Goal: Information Seeking & Learning: Learn about a topic

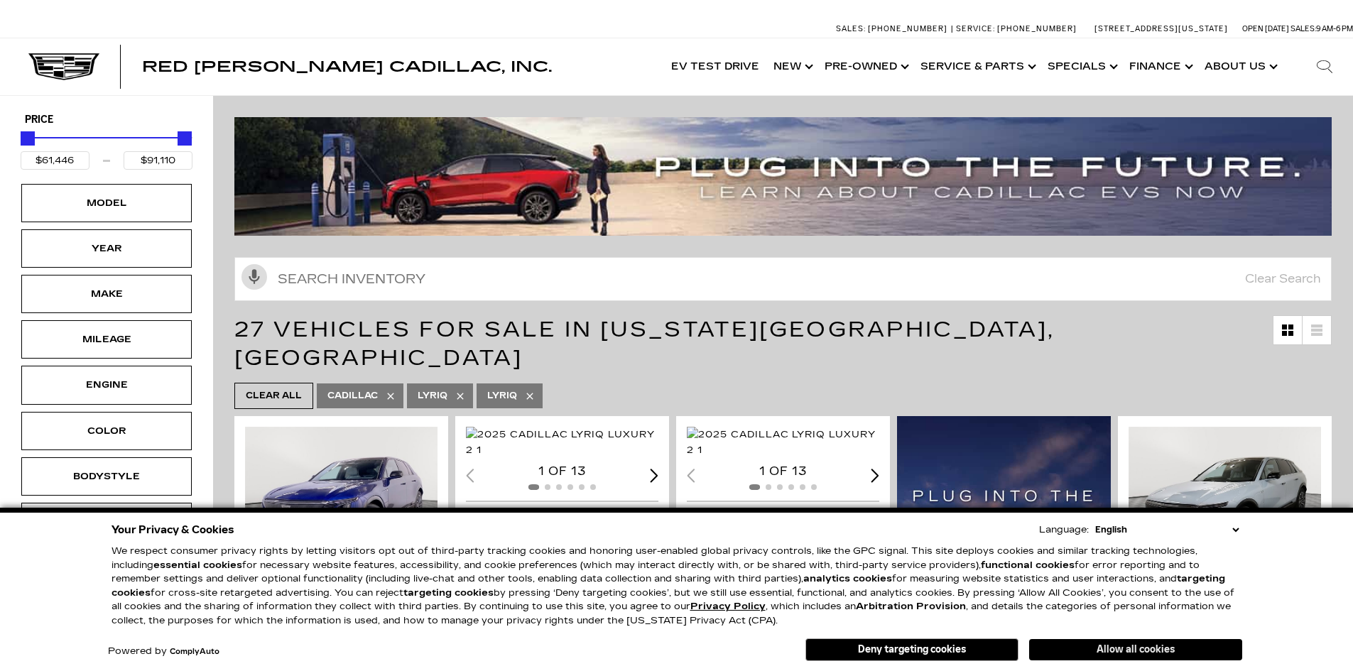
click at [1142, 652] on button "Allow all cookies" at bounding box center [1135, 649] width 213 height 21
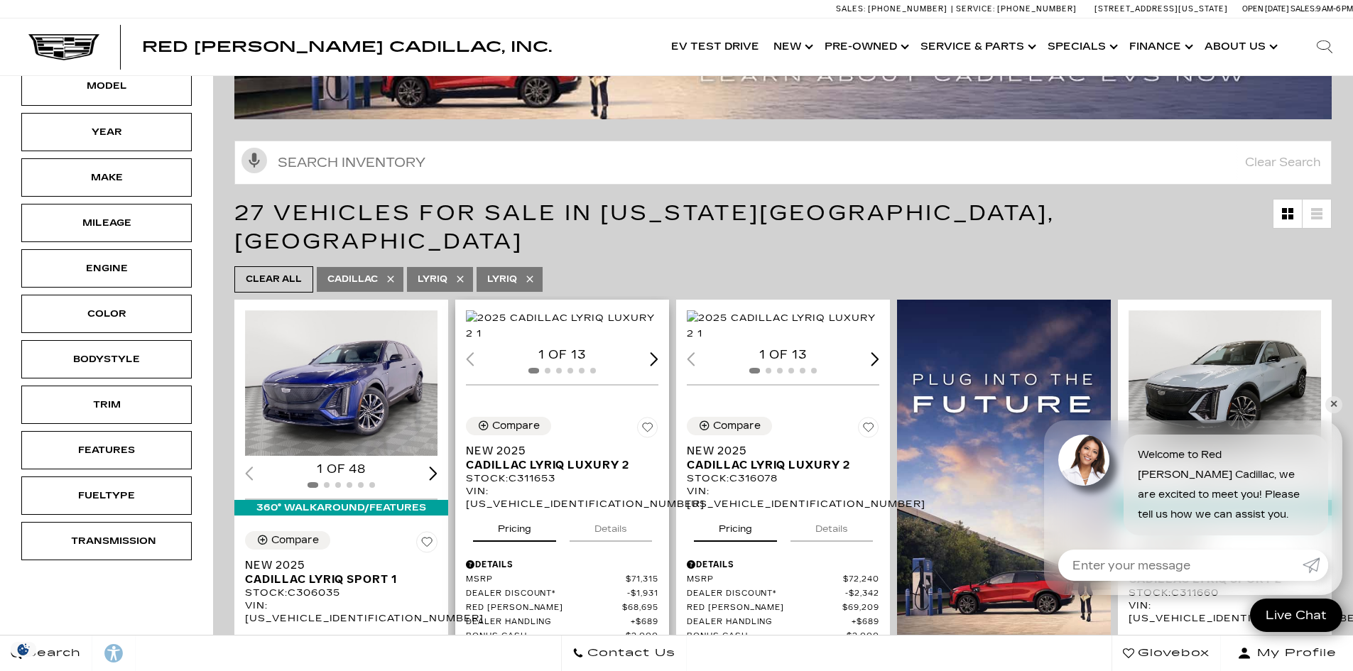
scroll to position [213, 0]
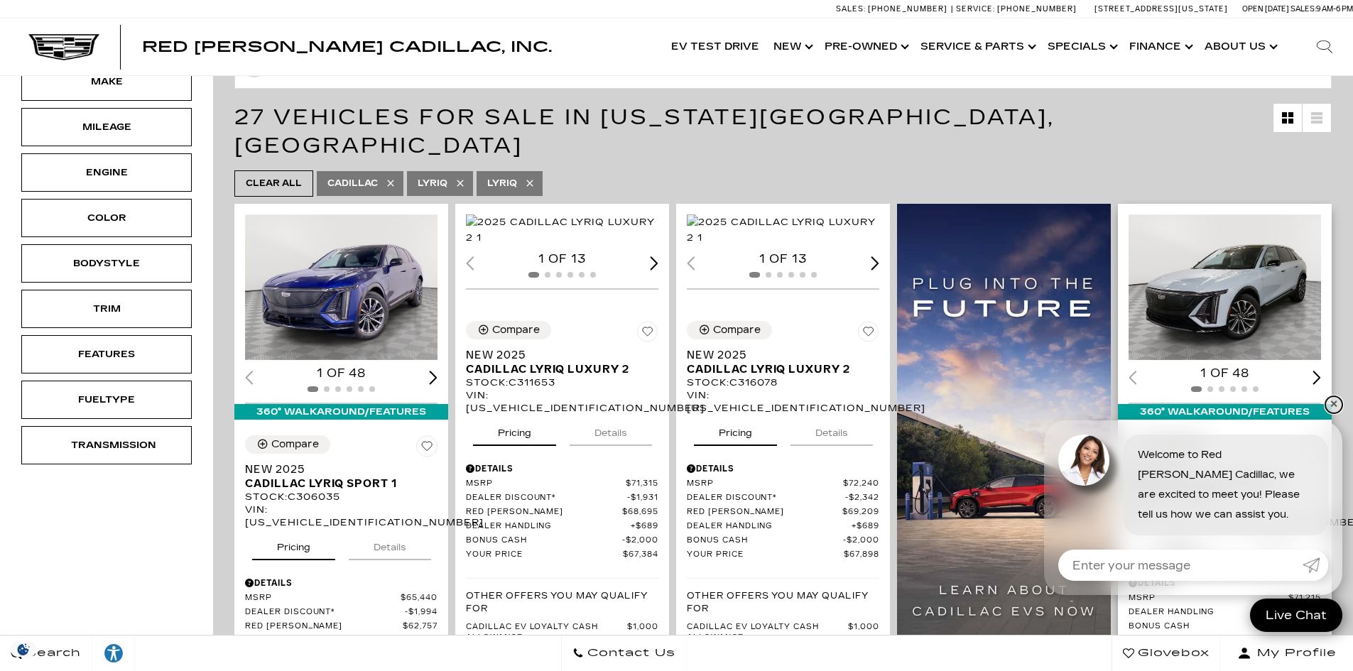
click at [1334, 400] on link "✕" at bounding box center [1333, 404] width 17 height 17
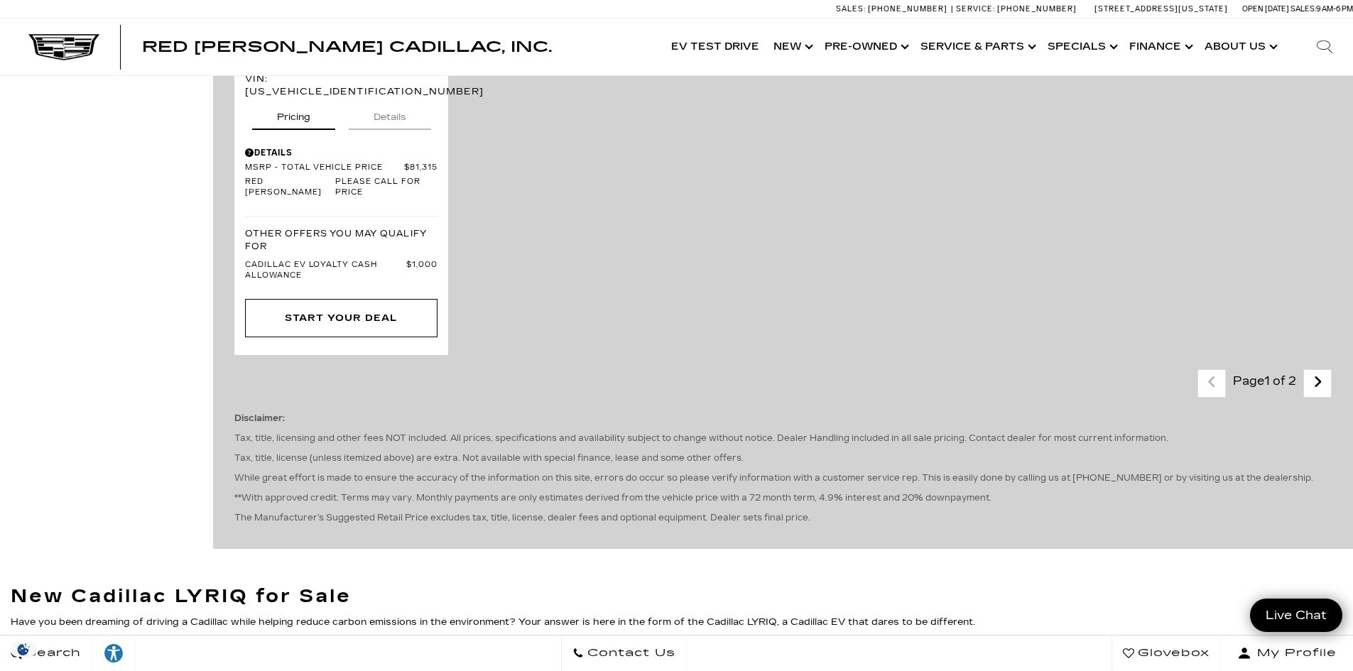
scroll to position [3124, 0]
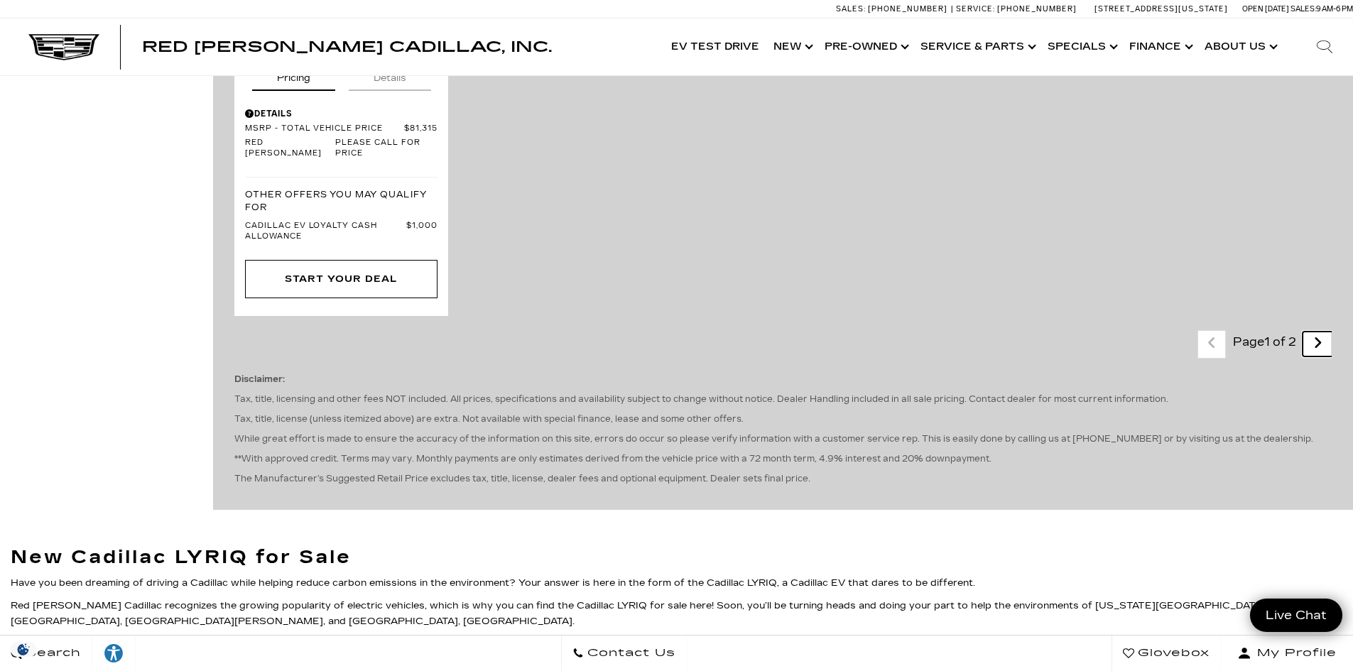
click at [1322, 332] on icon "next page" at bounding box center [1317, 343] width 9 height 23
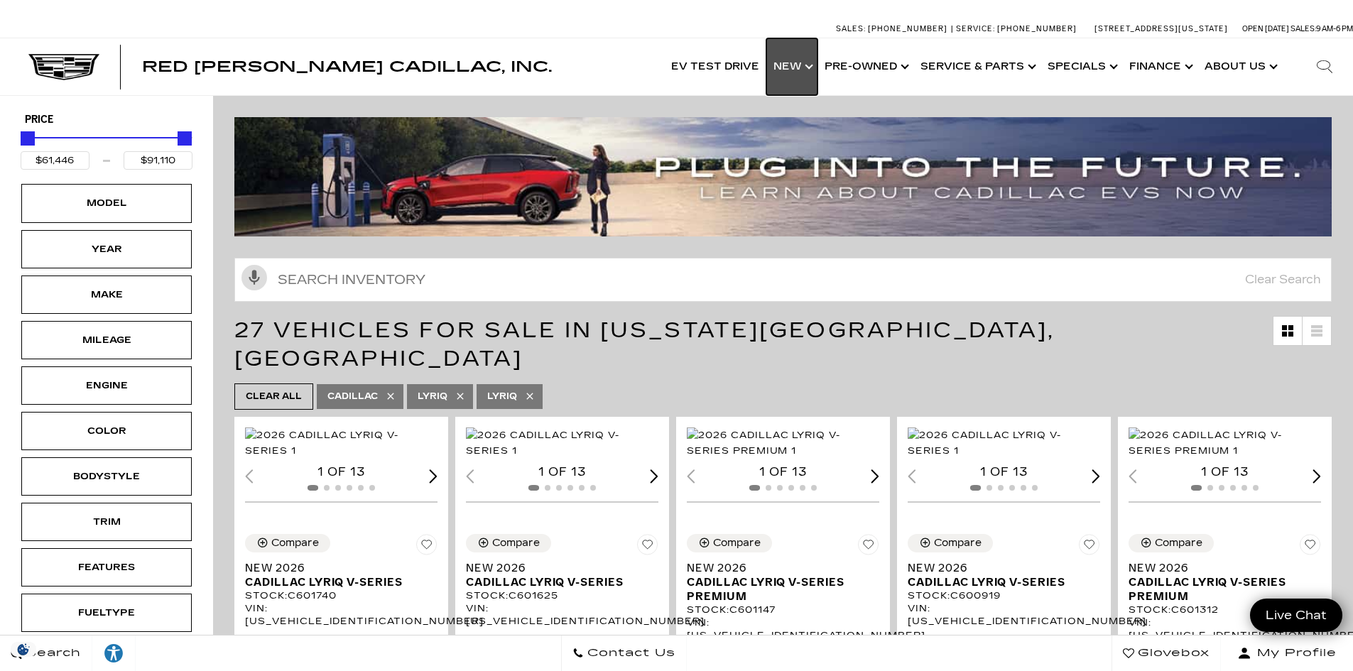
click at [809, 62] on link "Show New" at bounding box center [791, 66] width 51 height 57
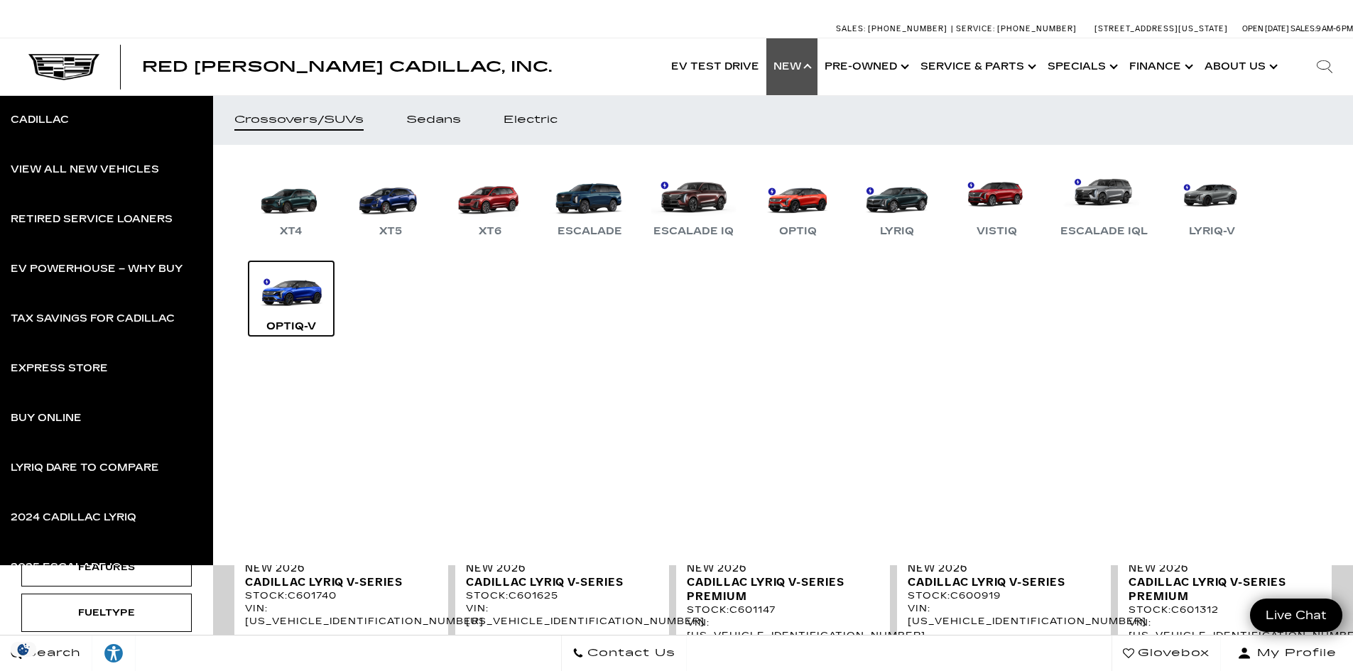
click at [283, 298] on link "OPTIQ-V" at bounding box center [291, 298] width 85 height 74
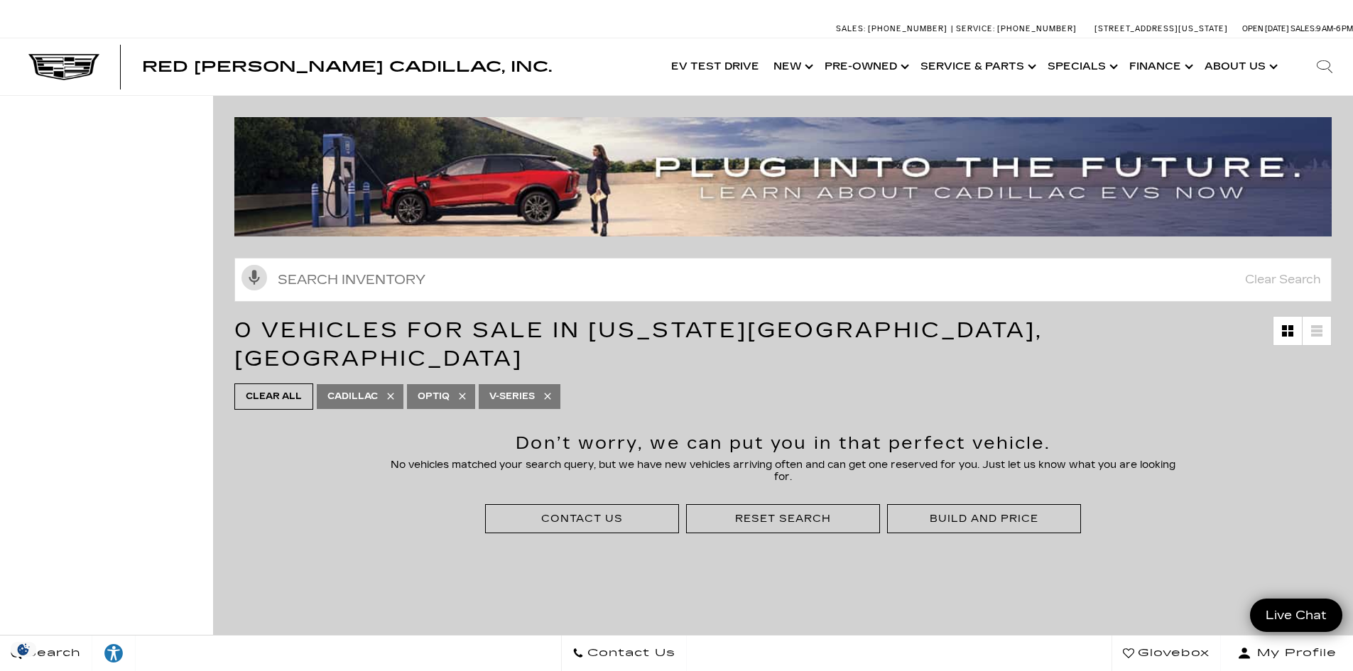
click at [797, 180] on img at bounding box center [788, 176] width 1108 height 119
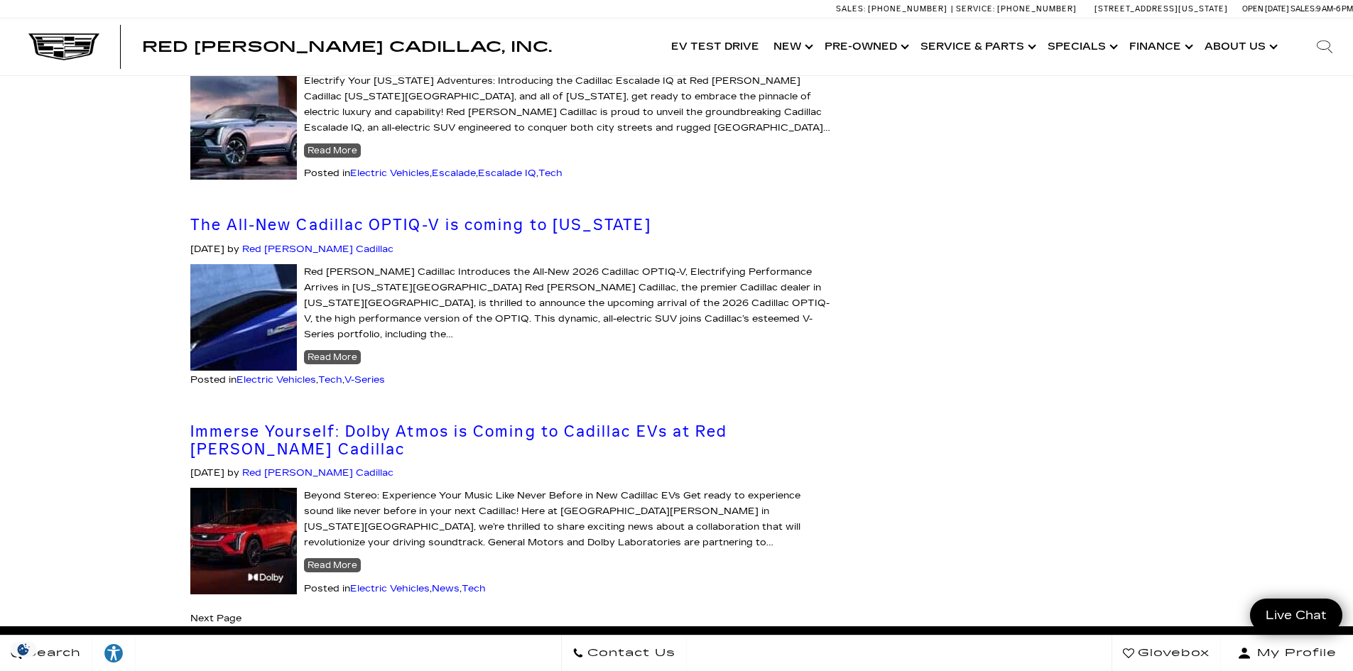
scroll to position [1491, 0]
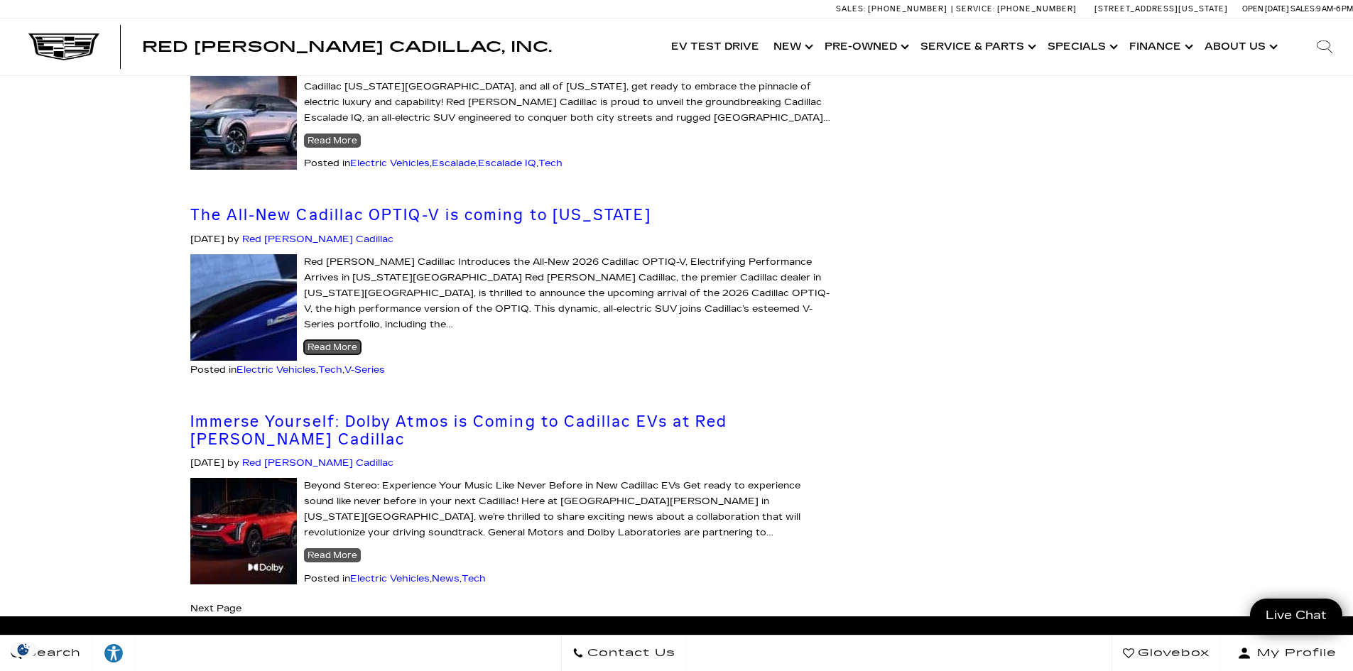
click at [322, 340] on link "Read More about The All-New Cadillac OPTIQ-V is coming to Colorado" at bounding box center [332, 347] width 57 height 14
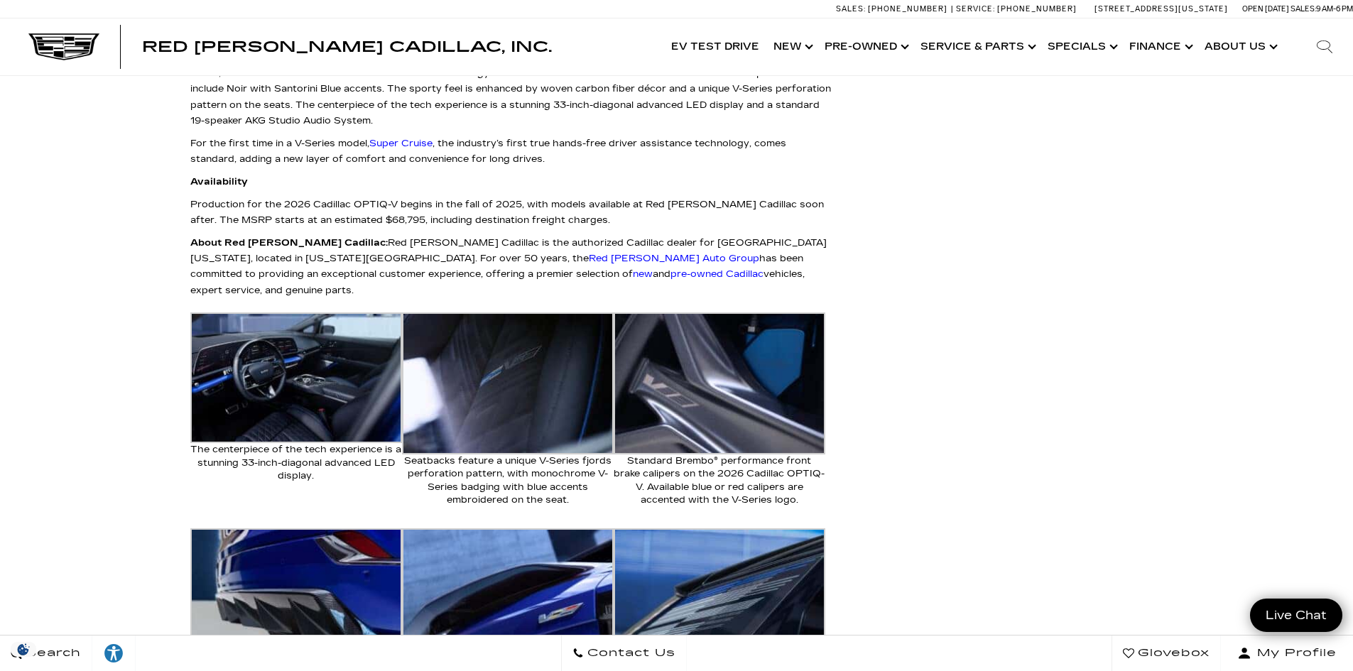
scroll to position [1349, 0]
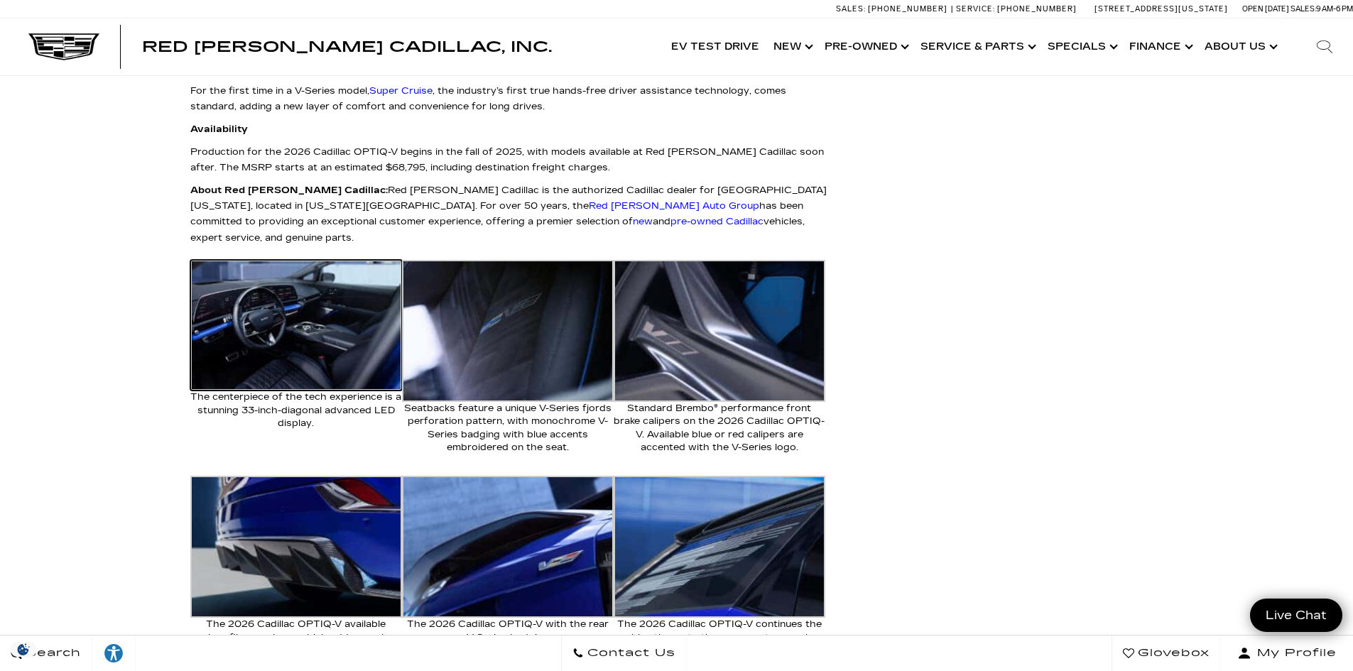
click at [298, 289] on img at bounding box center [296, 325] width 212 height 131
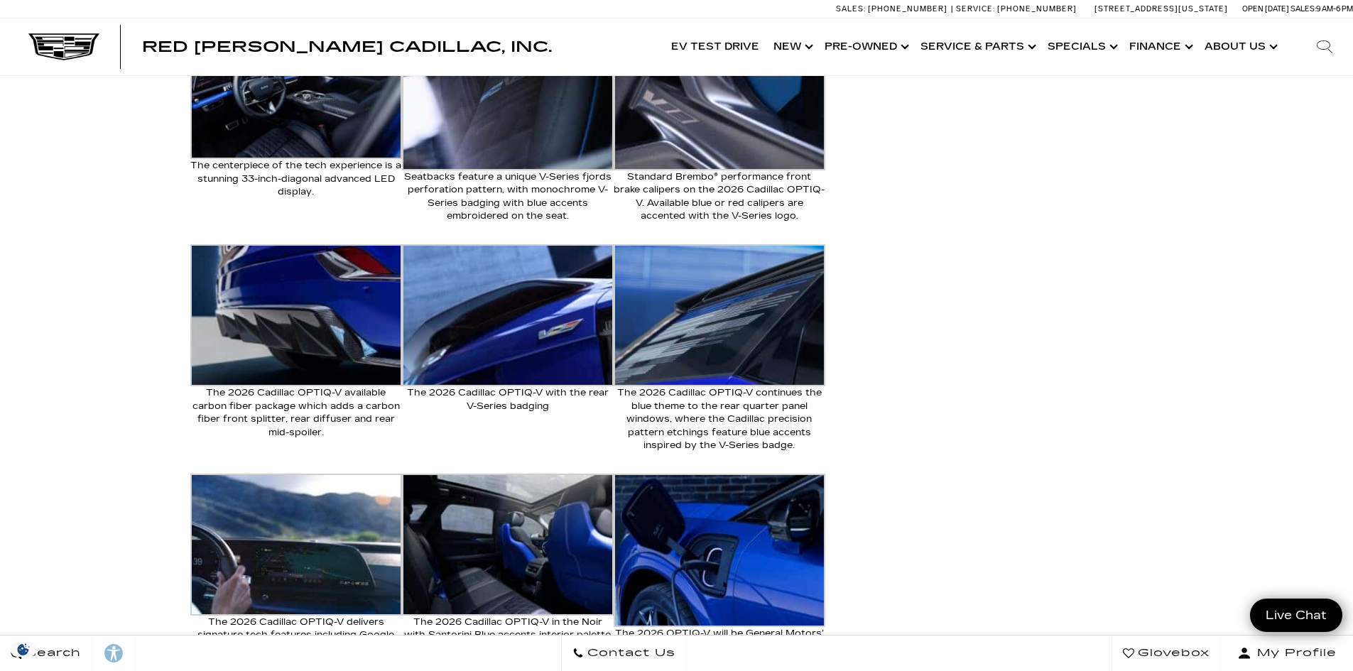
scroll to position [1633, 0]
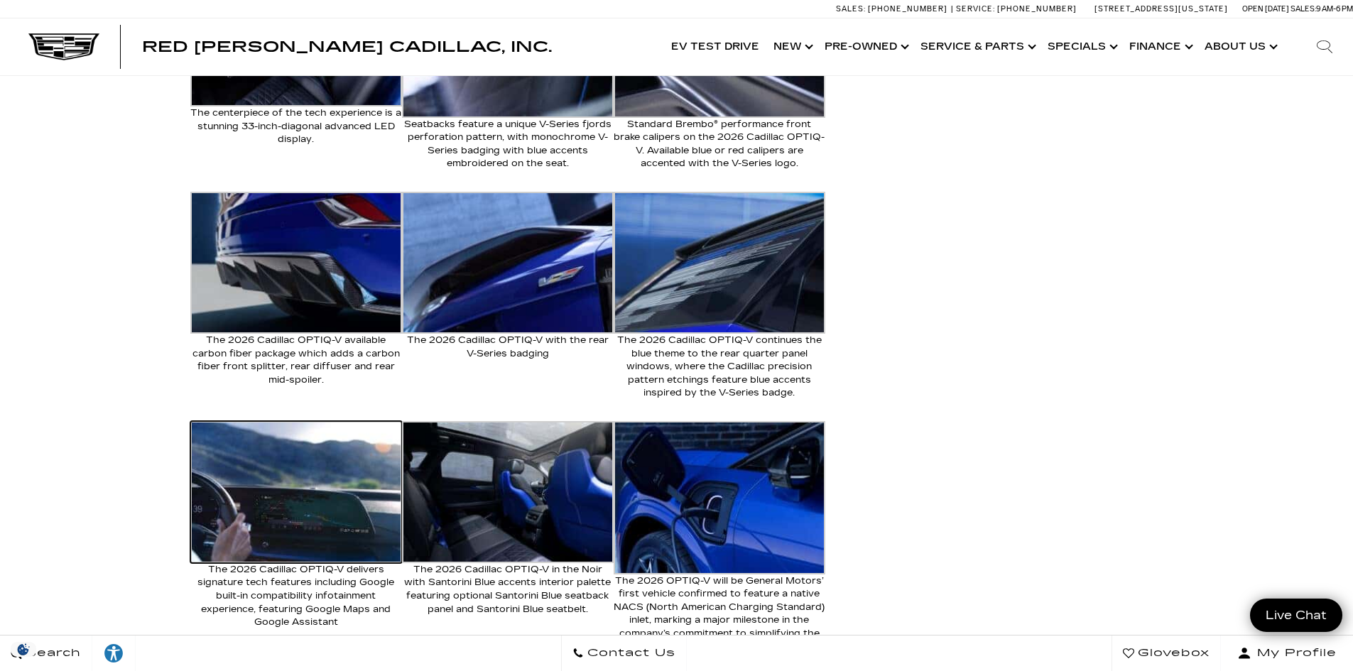
click at [309, 463] on img at bounding box center [296, 492] width 212 height 142
